Goal: Task Accomplishment & Management: Manage account settings

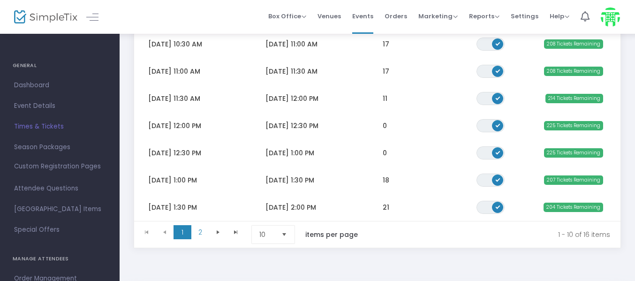
scroll to position [235, 0]
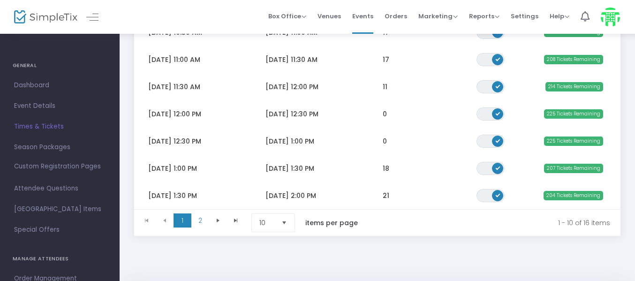
click at [289, 228] on span "Select" at bounding box center [284, 222] width 15 height 15
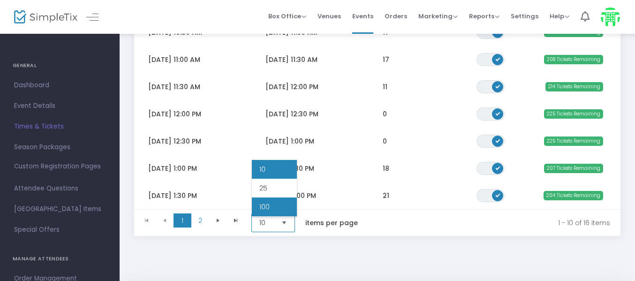
click at [277, 210] on li "100" at bounding box center [274, 207] width 45 height 19
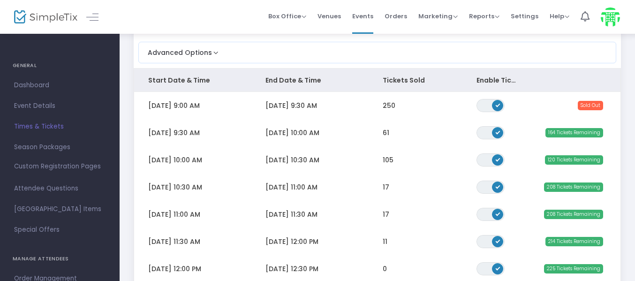
scroll to position [0, 0]
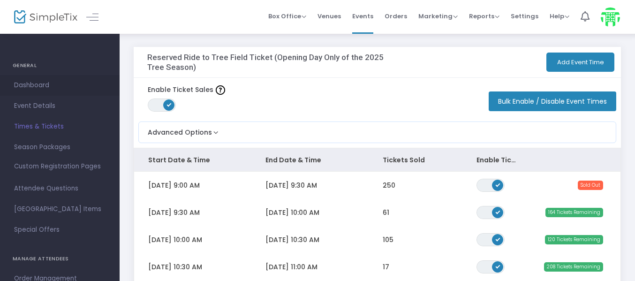
click at [40, 88] on span "Dashboard" at bounding box center [59, 85] width 91 height 12
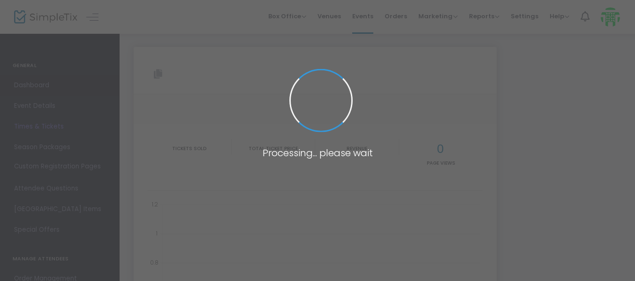
type input "[URL][DOMAIN_NAME]"
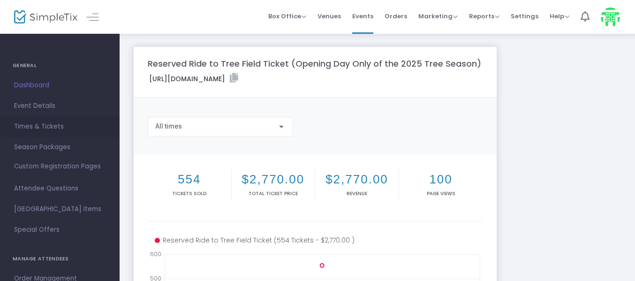
click at [45, 125] on span "Times & Tickets" at bounding box center [59, 127] width 91 height 12
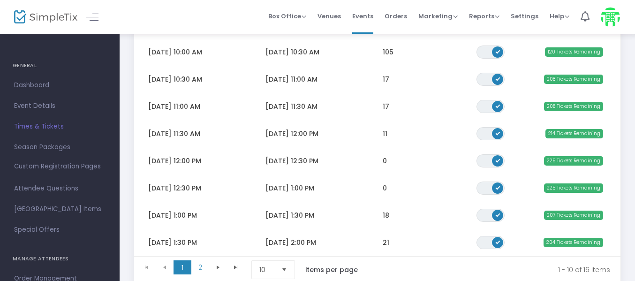
scroll to position [235, 0]
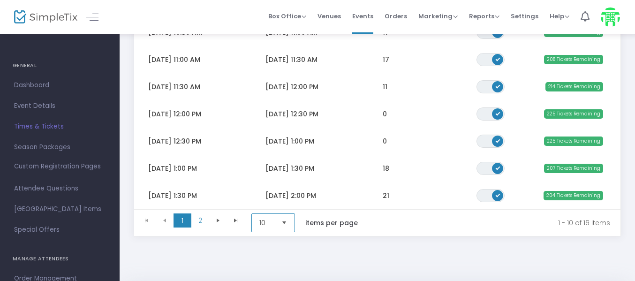
click at [262, 228] on span "10" at bounding box center [266, 222] width 15 height 9
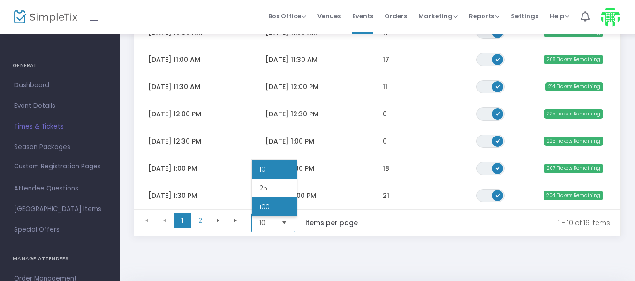
click at [269, 208] on span "100" at bounding box center [264, 206] width 10 height 9
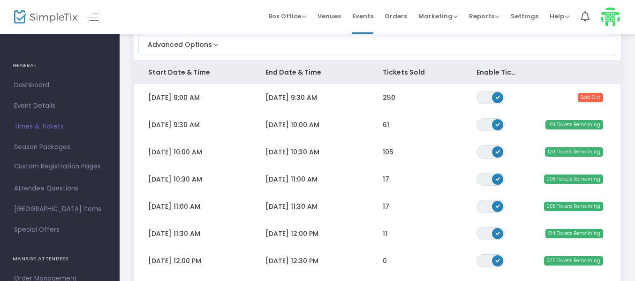
scroll to position [47, 0]
